Goal: Task Accomplishment & Management: Manage account settings

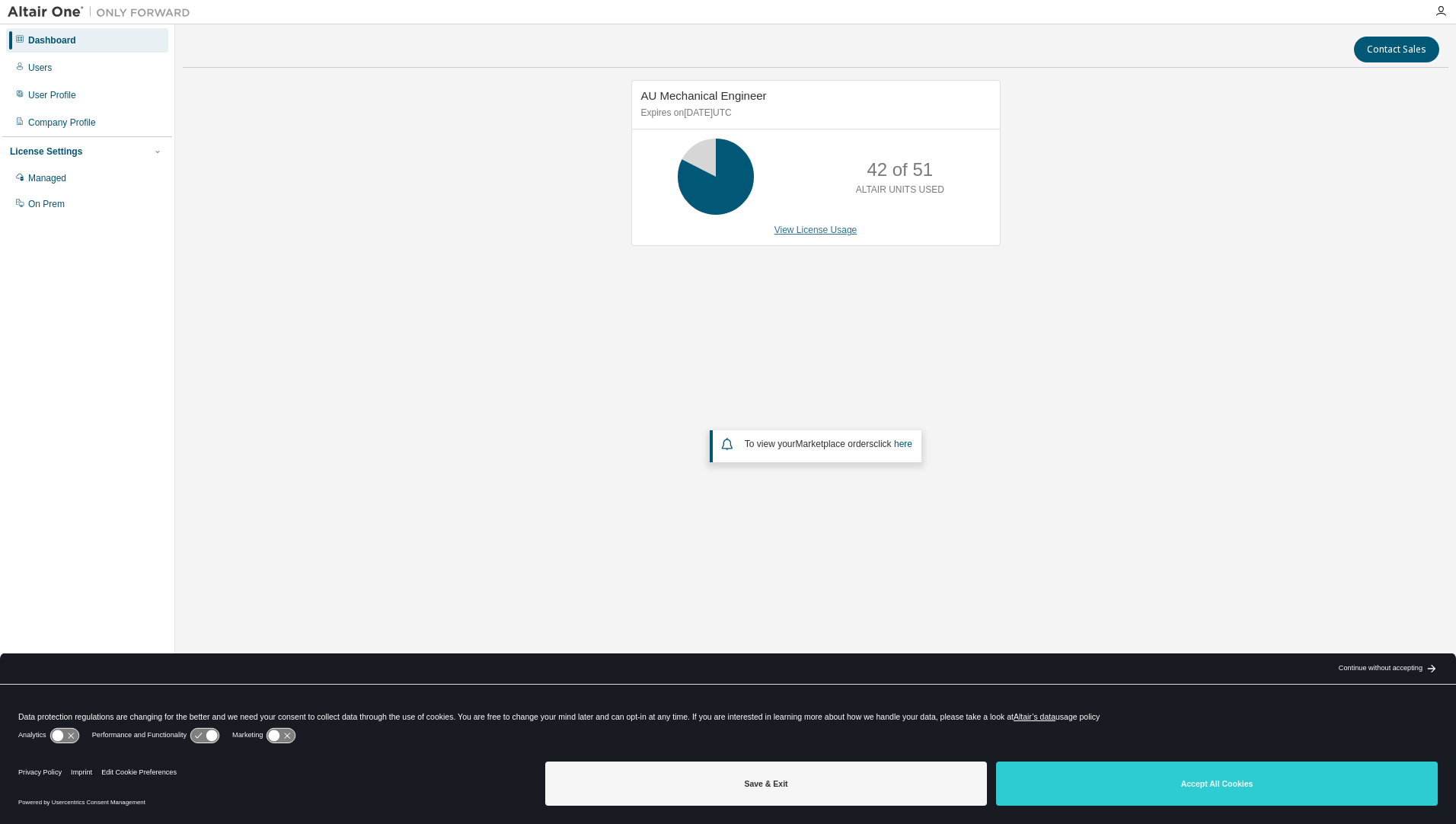
click at [785, 232] on link "View License Usage" at bounding box center [815, 229] width 83 height 10
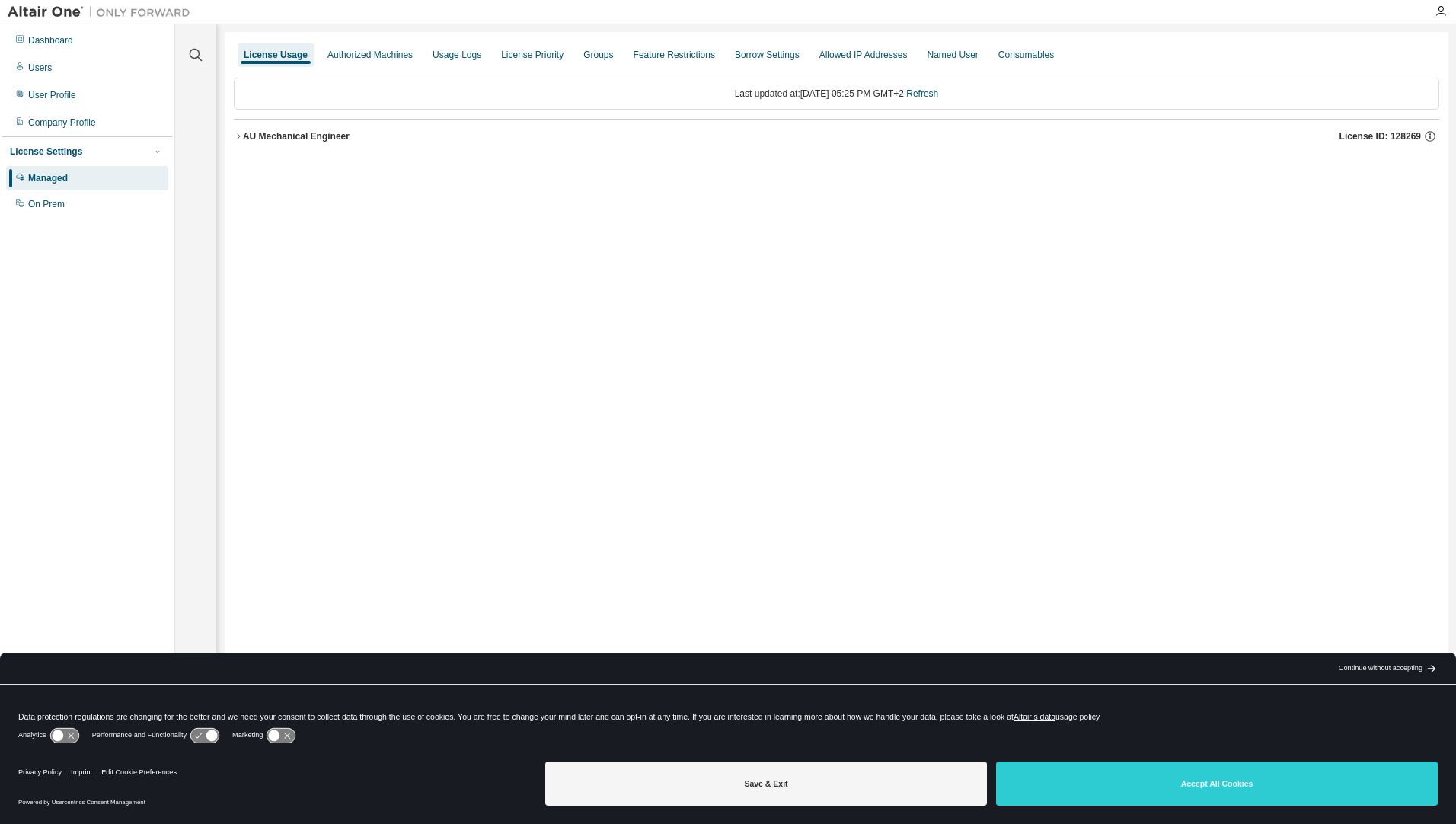
click at [308, 133] on div "AU Mechanical Engineer" at bounding box center [296, 136] width 107 height 12
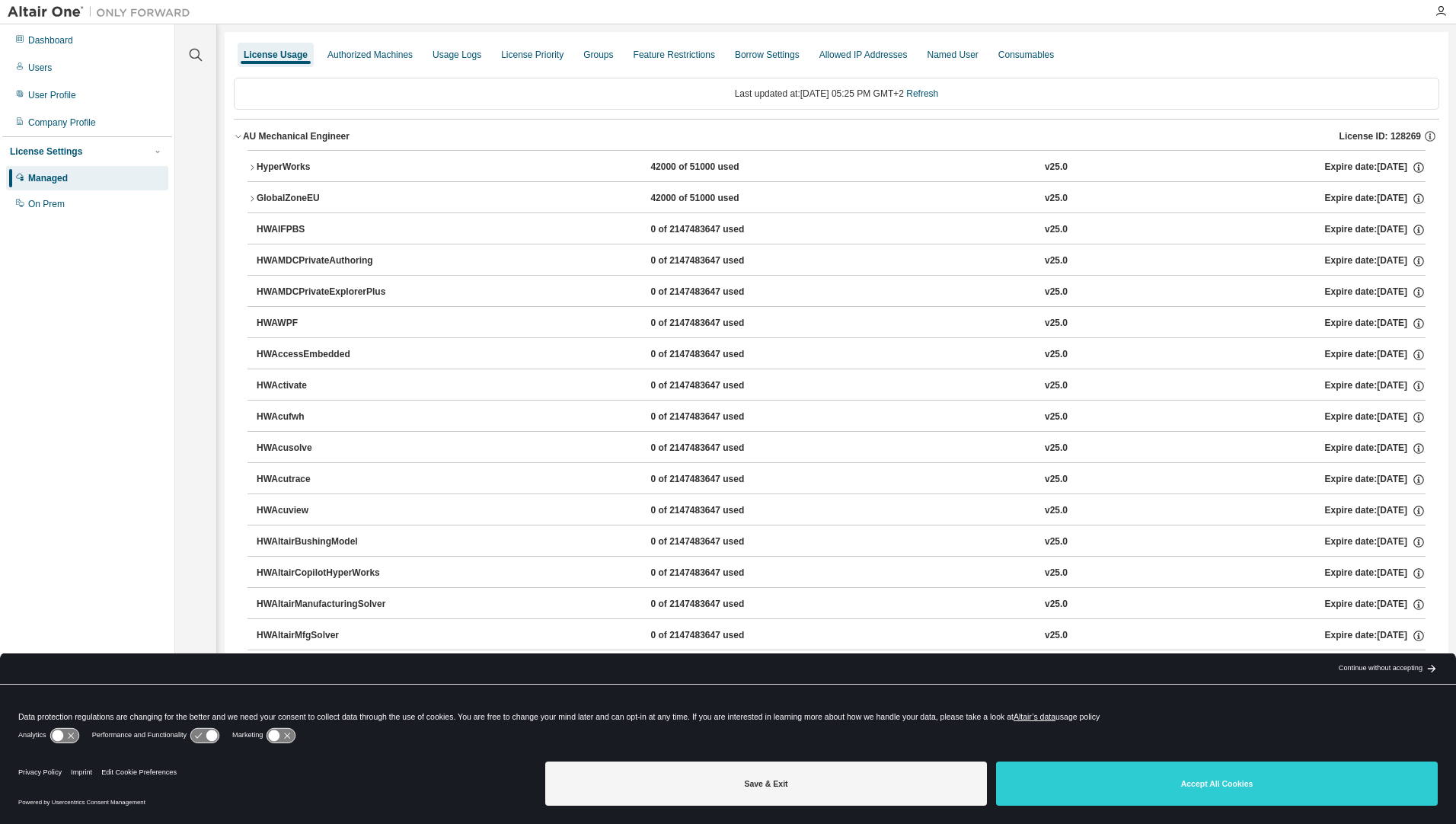
click at [286, 168] on div "HyperWorks" at bounding box center [324, 167] width 137 height 13
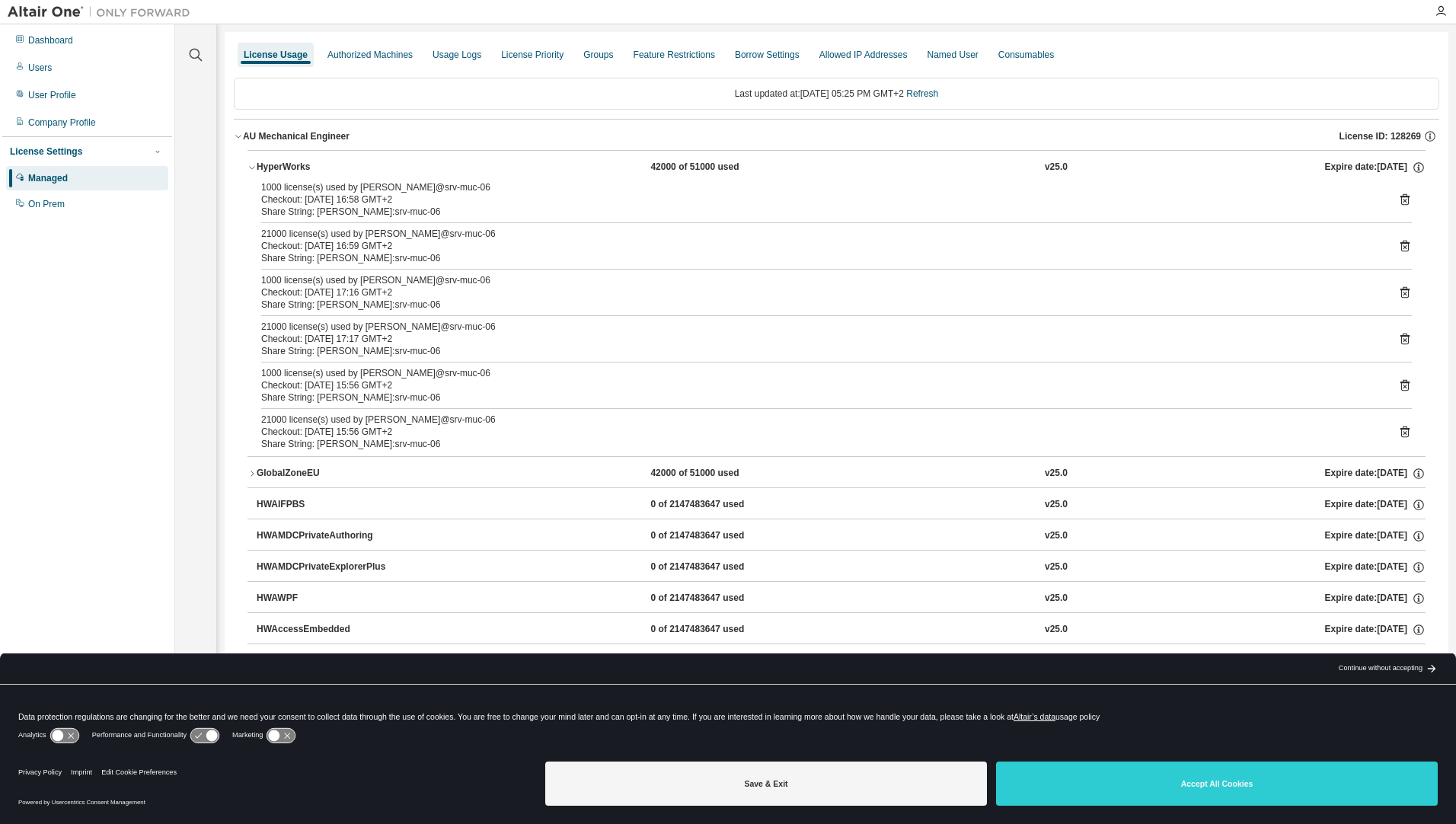
click at [112, 380] on div "Dashboard Users User Profile Company Profile License Settings Managed On Prem" at bounding box center [87, 388] width 170 height 724
click at [69, 35] on div "Dashboard" at bounding box center [51, 40] width 45 height 12
